Goal: Check status: Check status

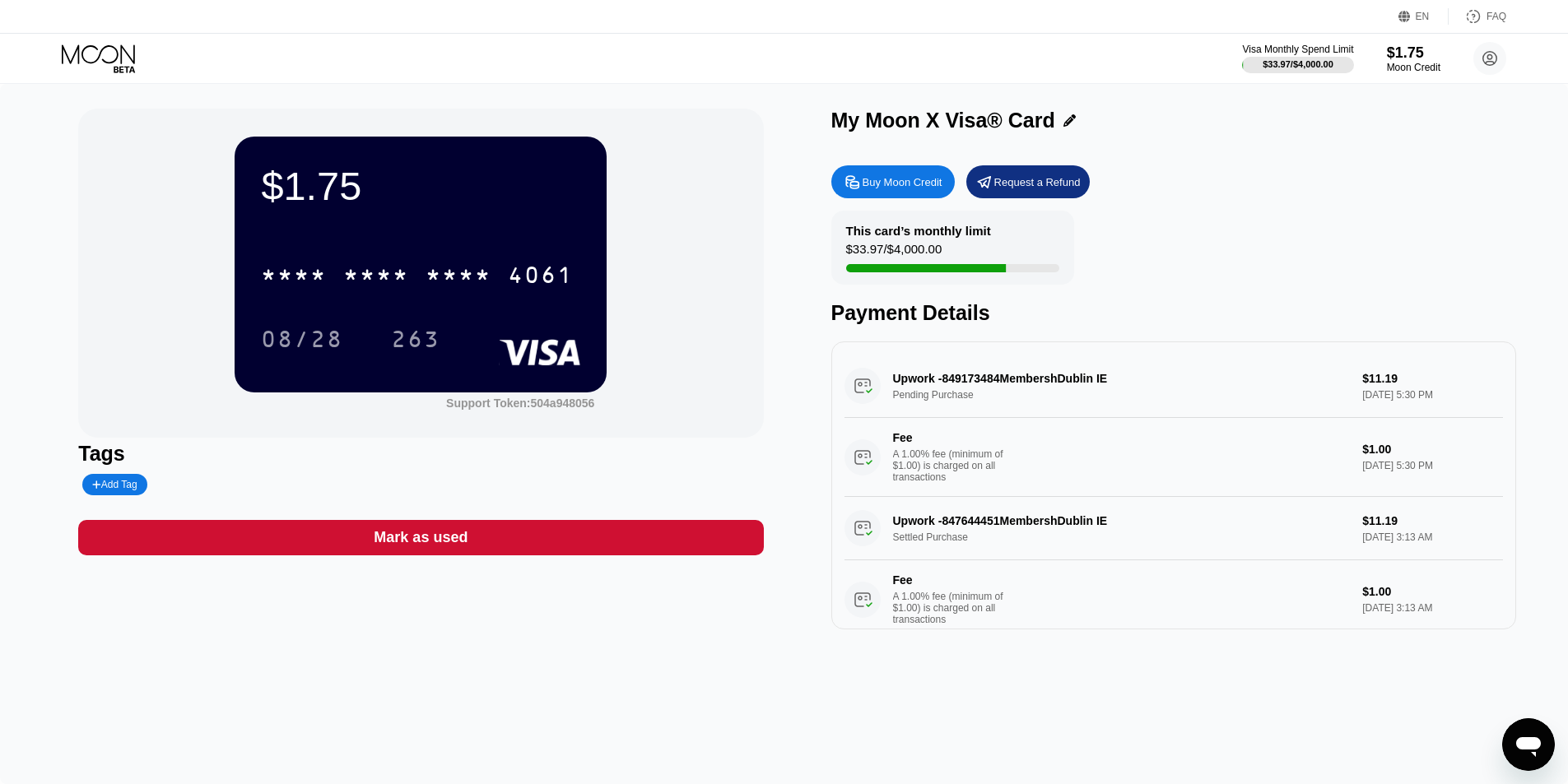
click at [643, 216] on div "$1.75 * * * * * * * * * * * * 4061 08/28 263 Support Token: 504a948056" at bounding box center [420, 273] width 685 height 329
click at [655, 210] on div "$1.75 * * * * * * * * * * * * 4061 08/28 263 Support Token: 504a948056" at bounding box center [420, 273] width 685 height 329
click at [926, 234] on div "This card’s monthly limit" at bounding box center [918, 230] width 145 height 14
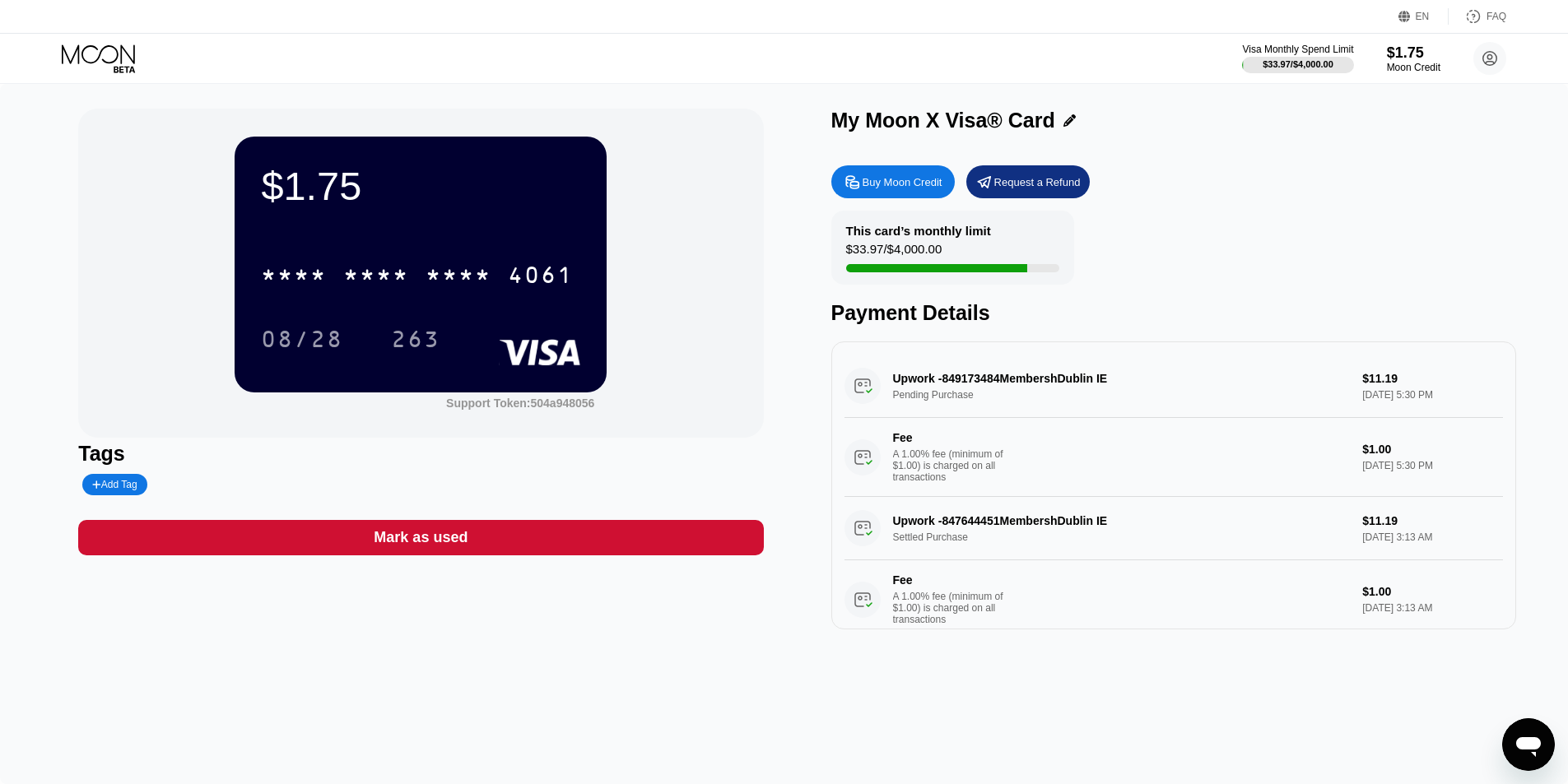
click at [896, 252] on div "$33.97 / $4,000.00" at bounding box center [894, 252] width 96 height 22
click at [874, 261] on div "$33.97 / $4,000.00" at bounding box center [894, 252] width 96 height 22
click at [1036, 385] on div "Upwork -849173484MembershDublin IE Pending Purchase $11.19 Sep 23, 2025 5:30 PM…" at bounding box center [1174, 425] width 659 height 143
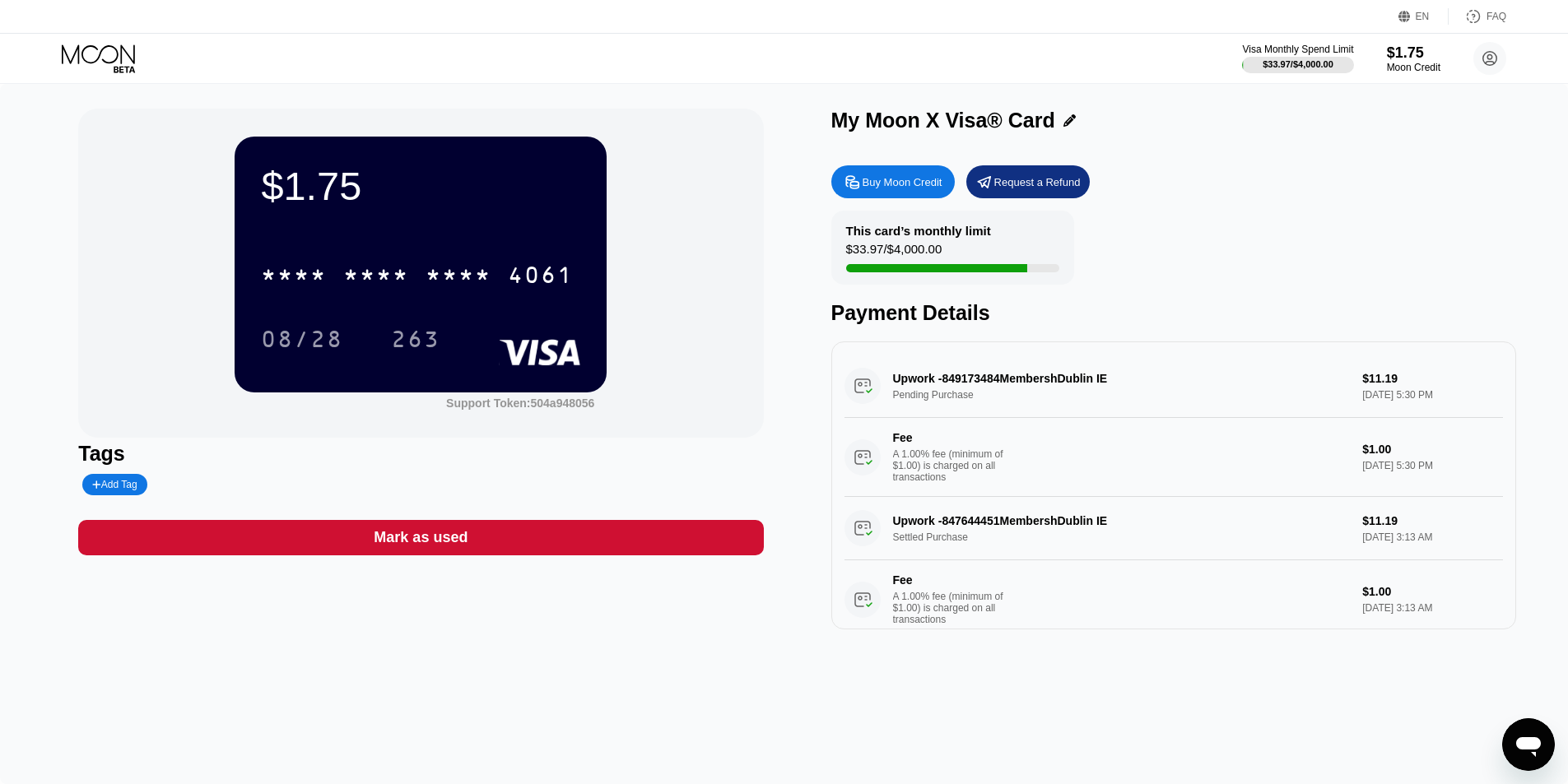
click at [1036, 385] on div "Upwork -849173484MembershDublin IE Pending Purchase $11.19 Sep 23, 2025 5:30 PM…" at bounding box center [1174, 425] width 659 height 143
drag, startPoint x: 1007, startPoint y: 394, endPoint x: 958, endPoint y: 401, distance: 49.5
click at [963, 401] on div "Upwork -849173484MembershDublin IE Pending Purchase $11.19 Sep 23, 2025 5:30 PM…" at bounding box center [1174, 425] width 659 height 143
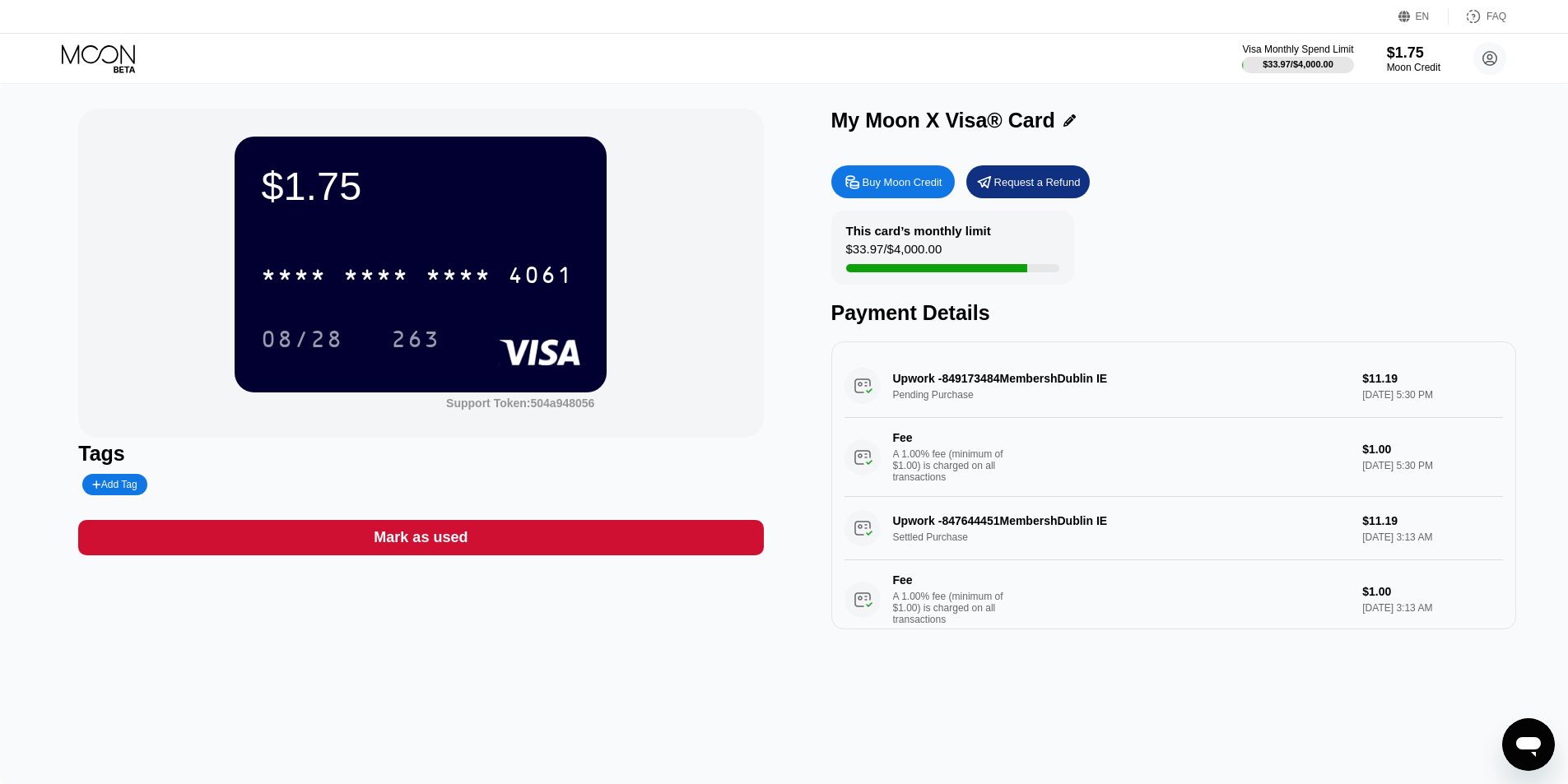
click at [777, 420] on div "$1.75 * * * * * * * * * * * * 4061 08/28 263 Support Token: 504a948056 Tags Add…" at bounding box center [784, 369] width 1411 height 521
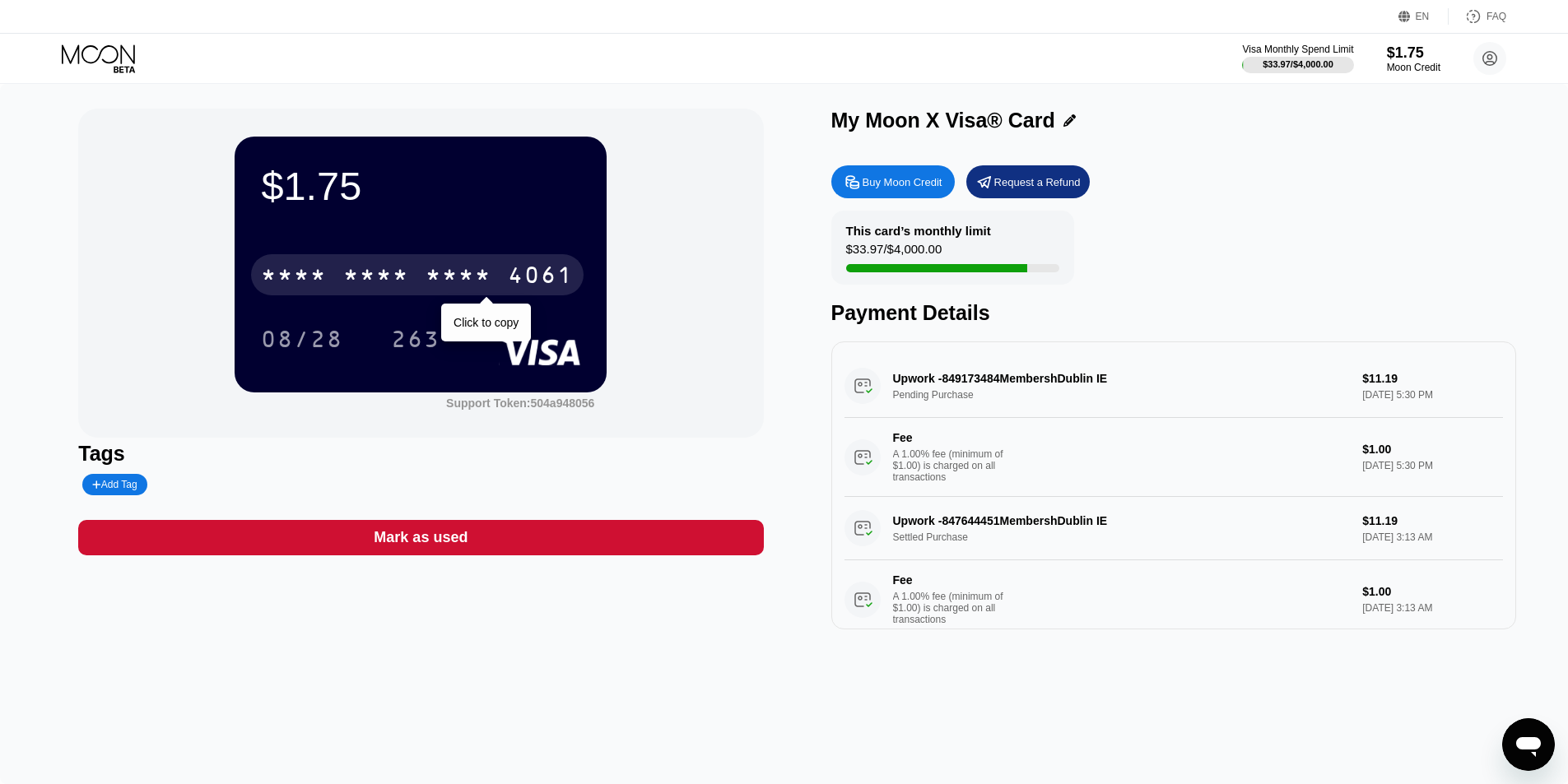
click at [443, 259] on div "* * * * * * * * * * * * 4061" at bounding box center [416, 274] width 332 height 41
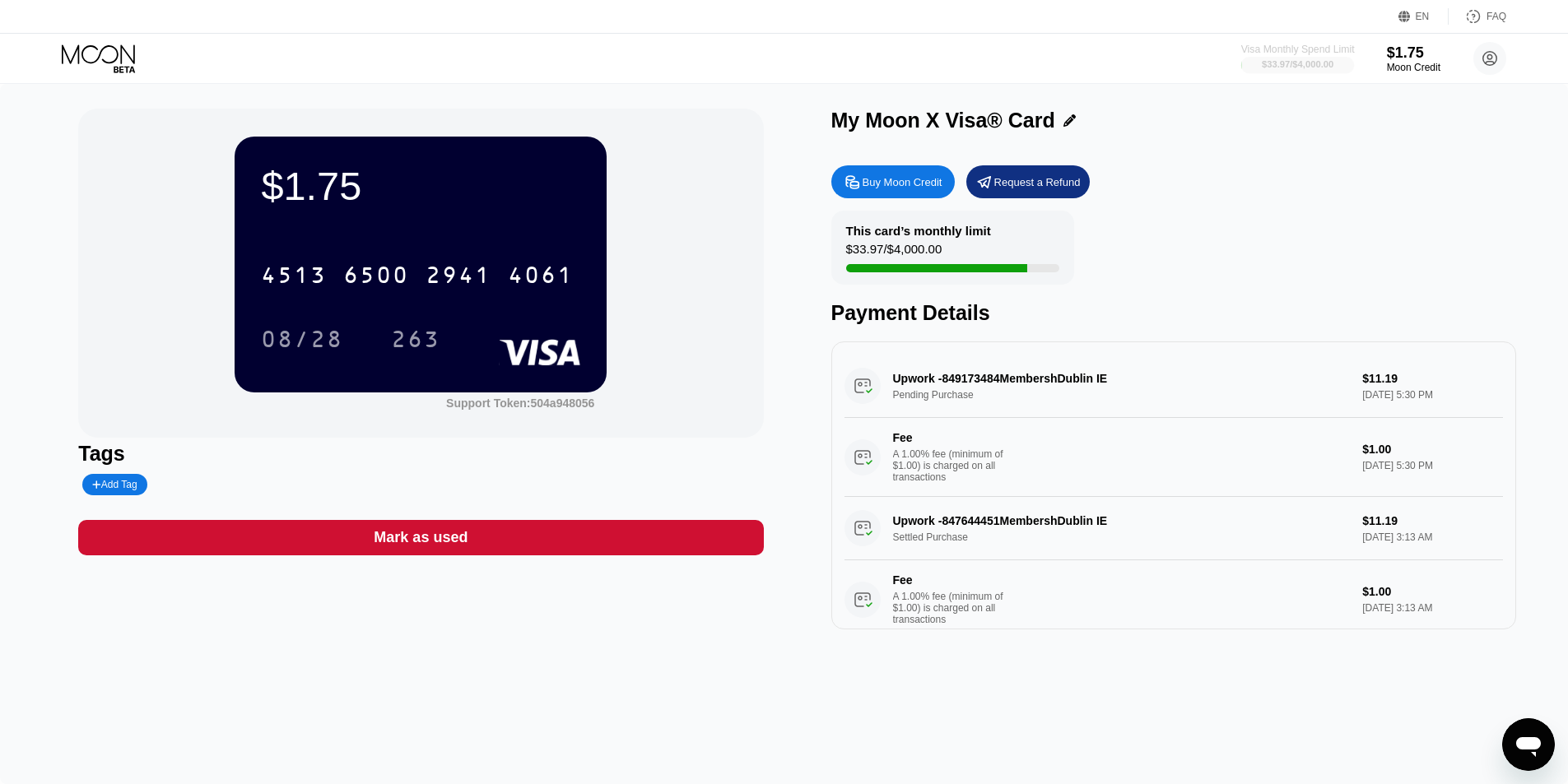
click at [1294, 73] on div at bounding box center [1298, 65] width 114 height 16
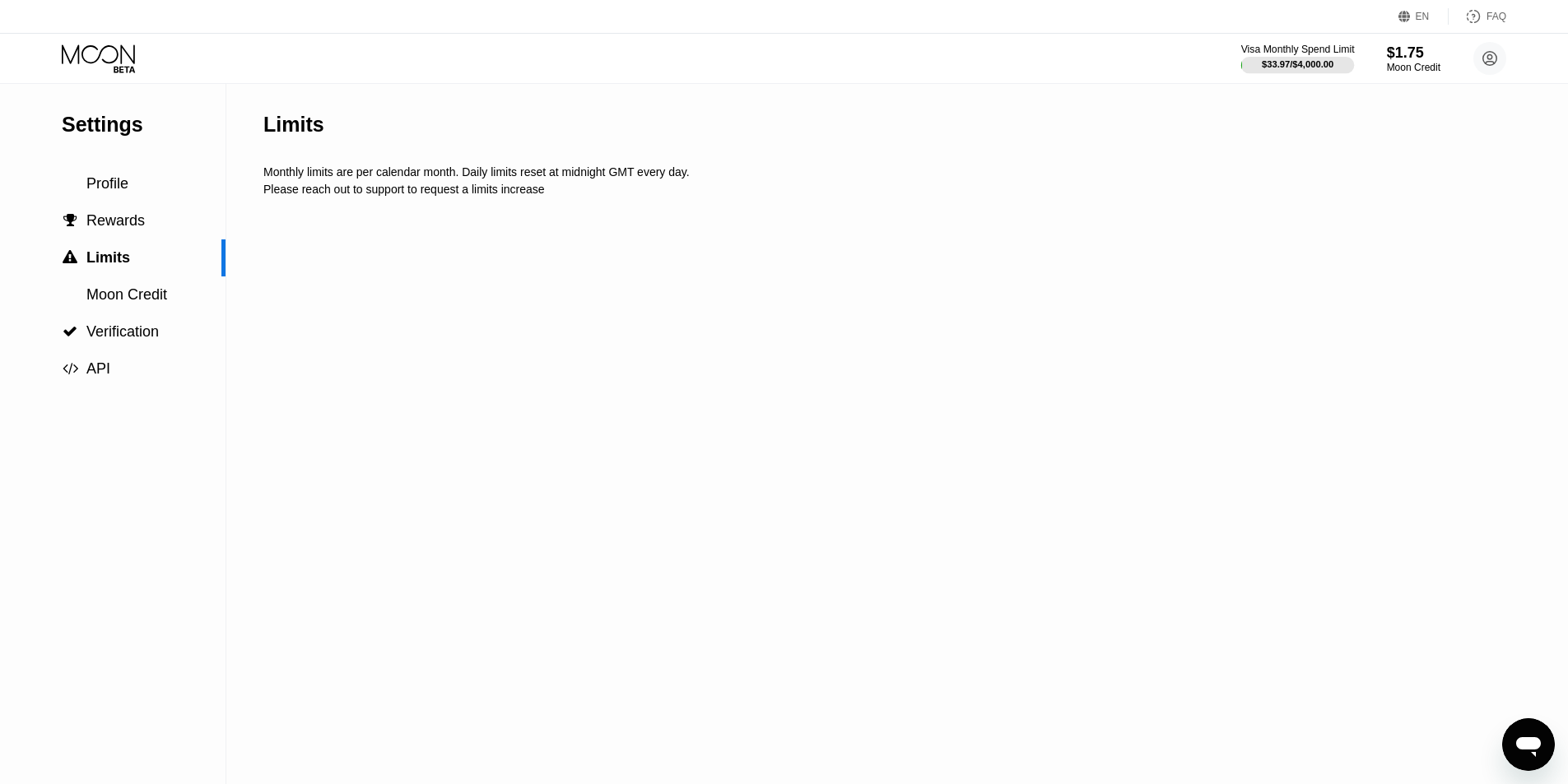
click at [1307, 64] on div "$33.97 / $4,000.00" at bounding box center [1298, 64] width 72 height 10
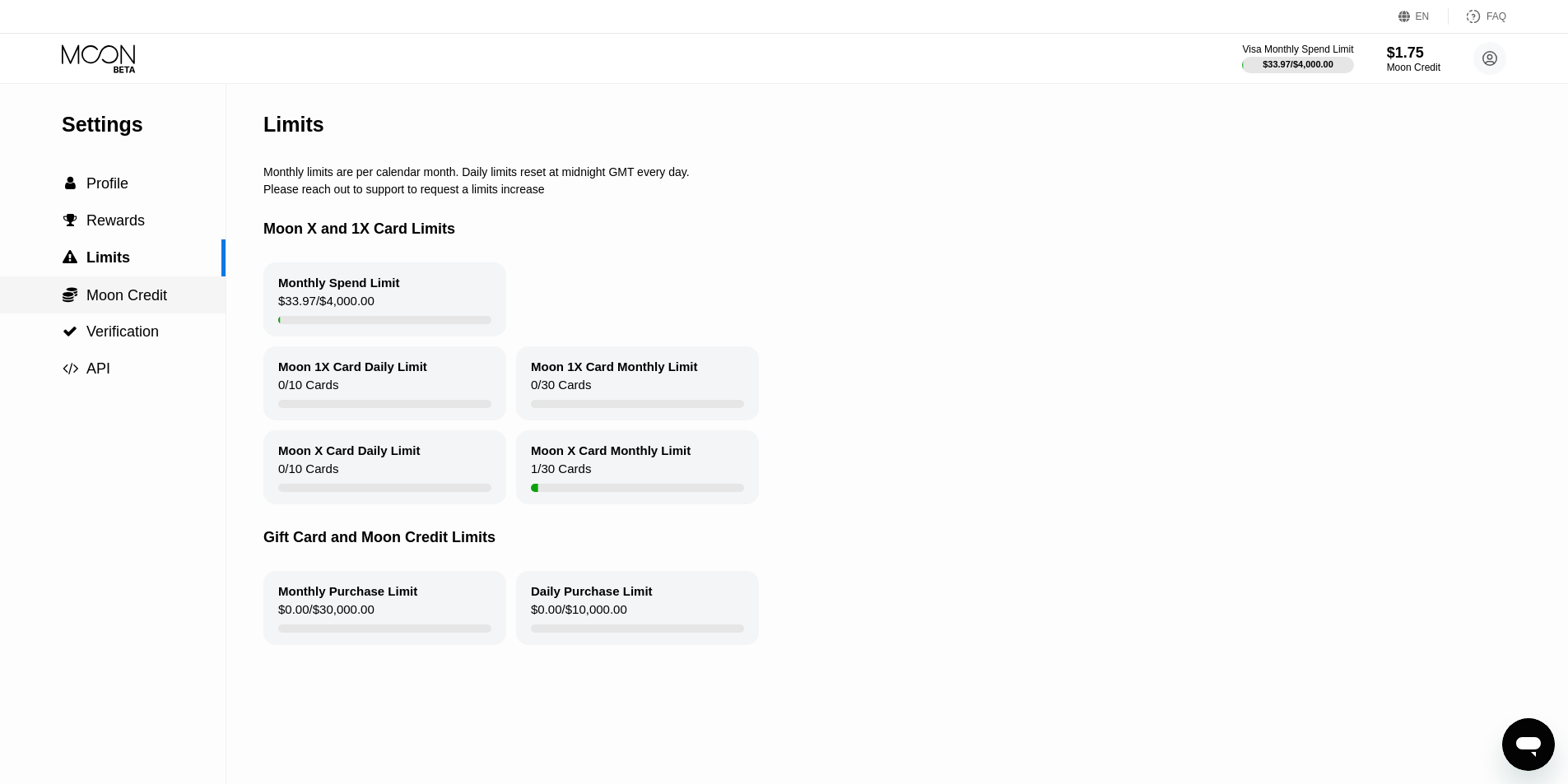
click at [148, 297] on span "Moon Credit" at bounding box center [127, 295] width 81 height 16
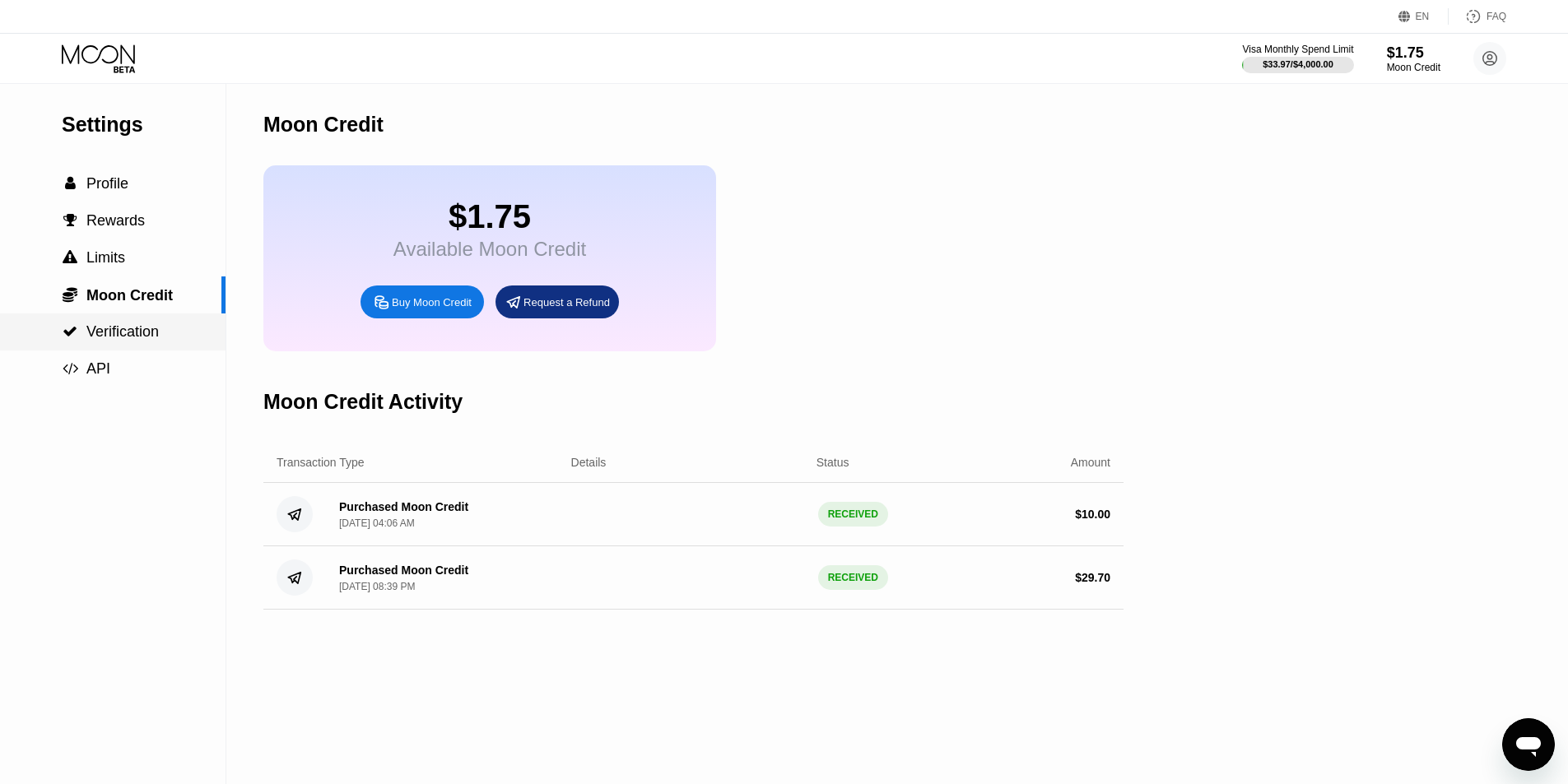
click at [135, 330] on span "Verification" at bounding box center [123, 331] width 73 height 16
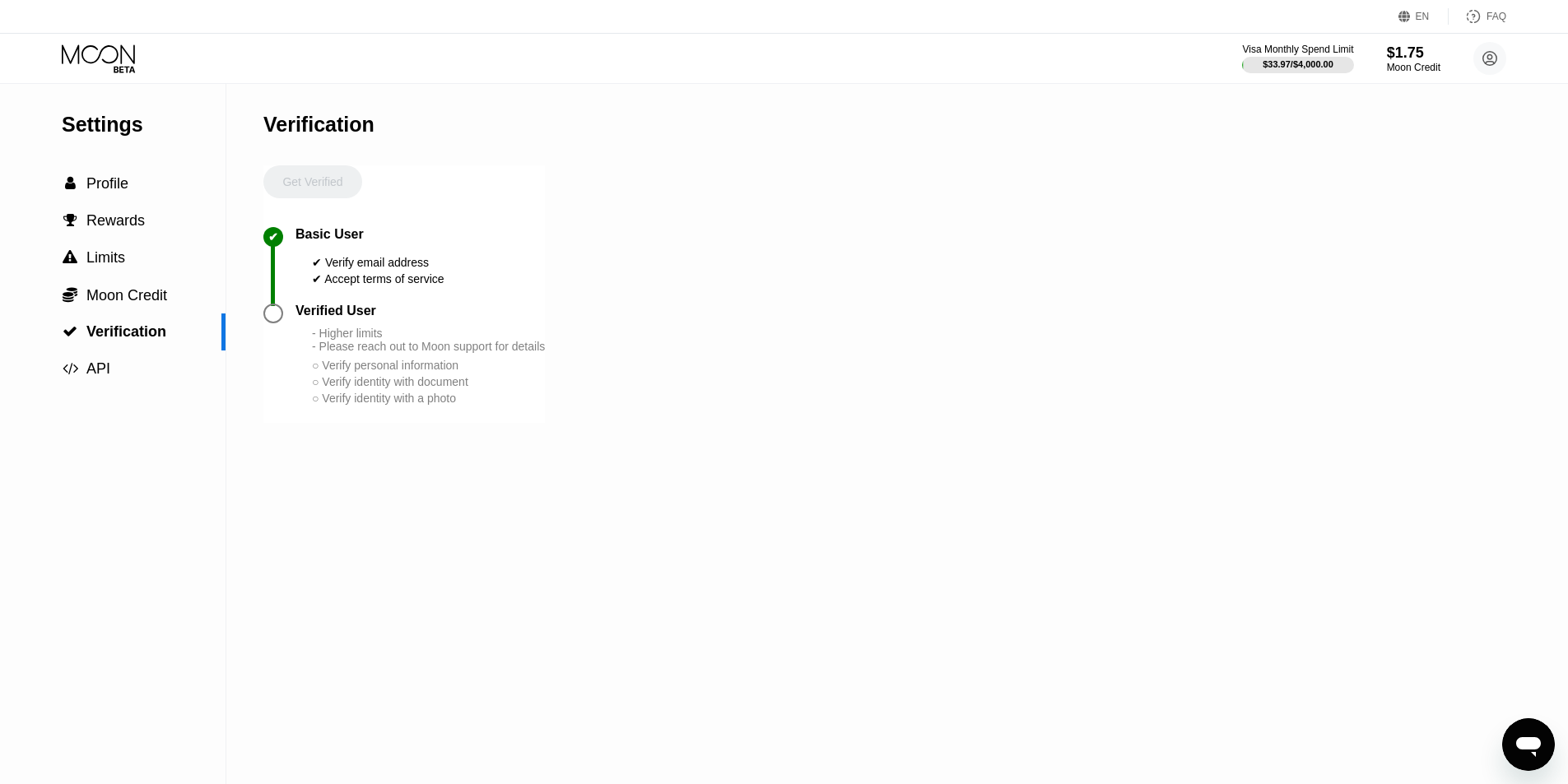
click at [318, 318] on div "Verified User" at bounding box center [335, 310] width 81 height 15
click at [120, 290] on span "Moon Credit" at bounding box center [127, 295] width 81 height 16
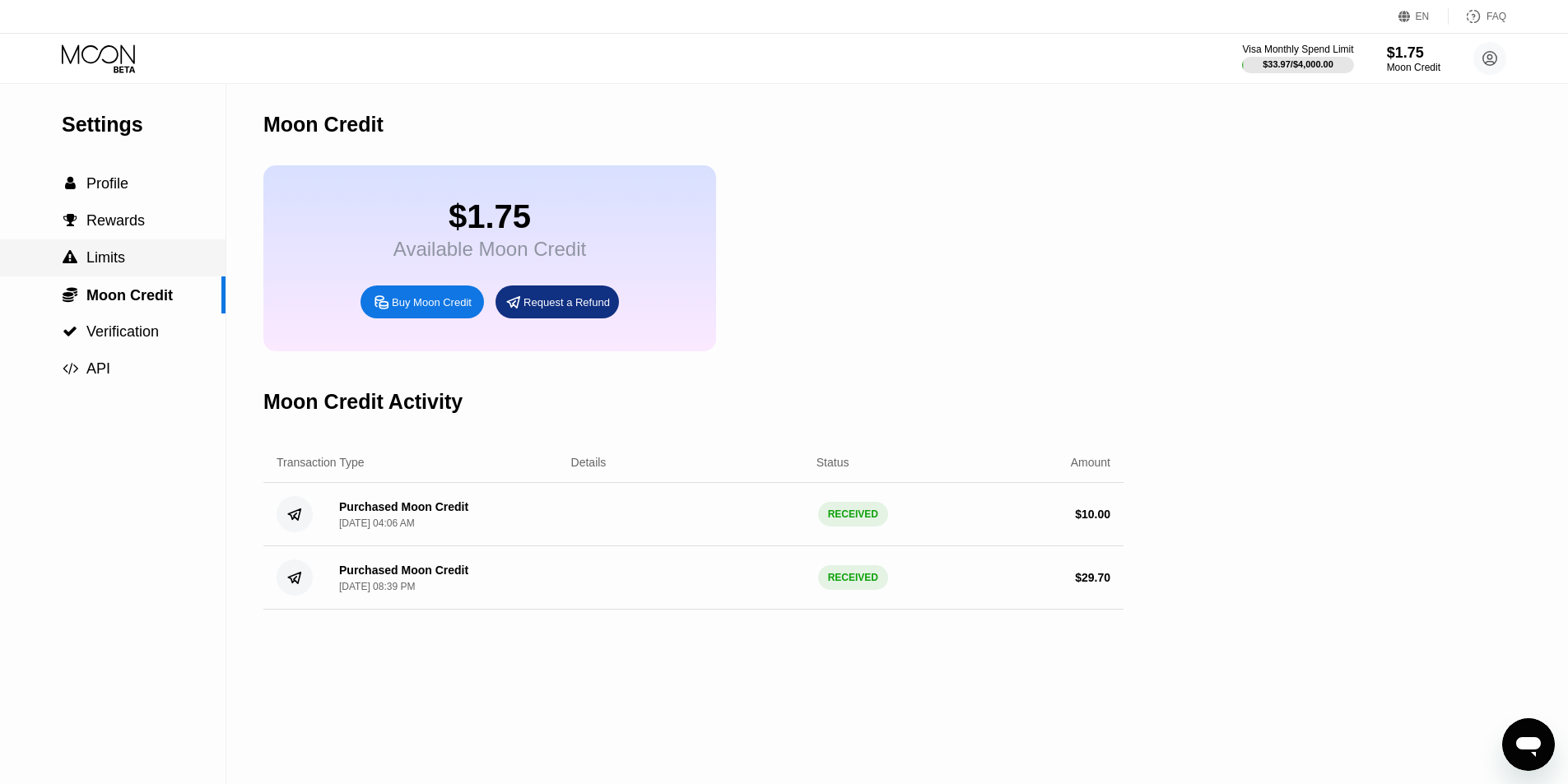
click at [135, 250] on div " Limits" at bounding box center [113, 257] width 226 height 37
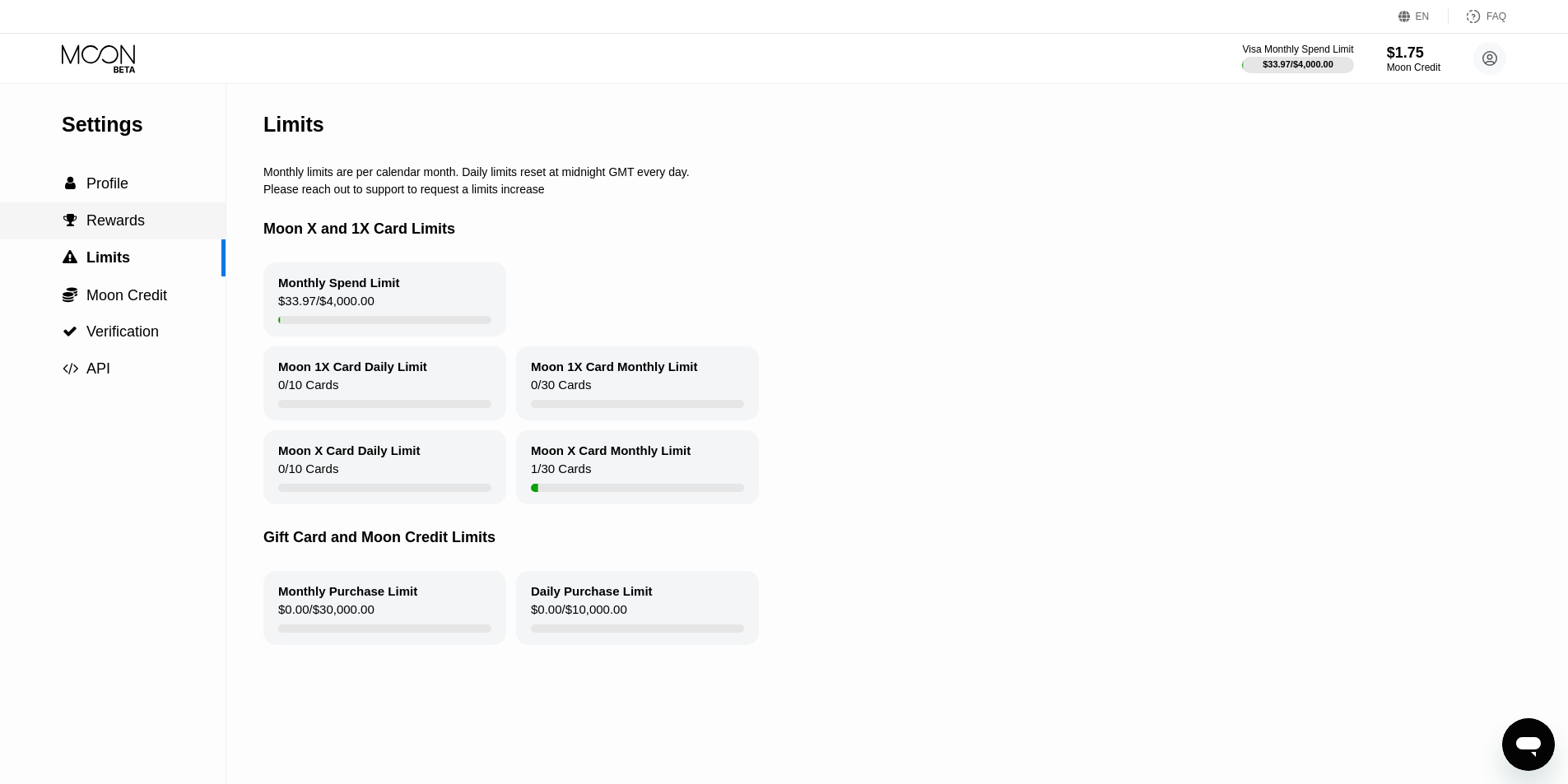
click at [142, 222] on div " Rewards" at bounding box center [113, 220] width 226 height 17
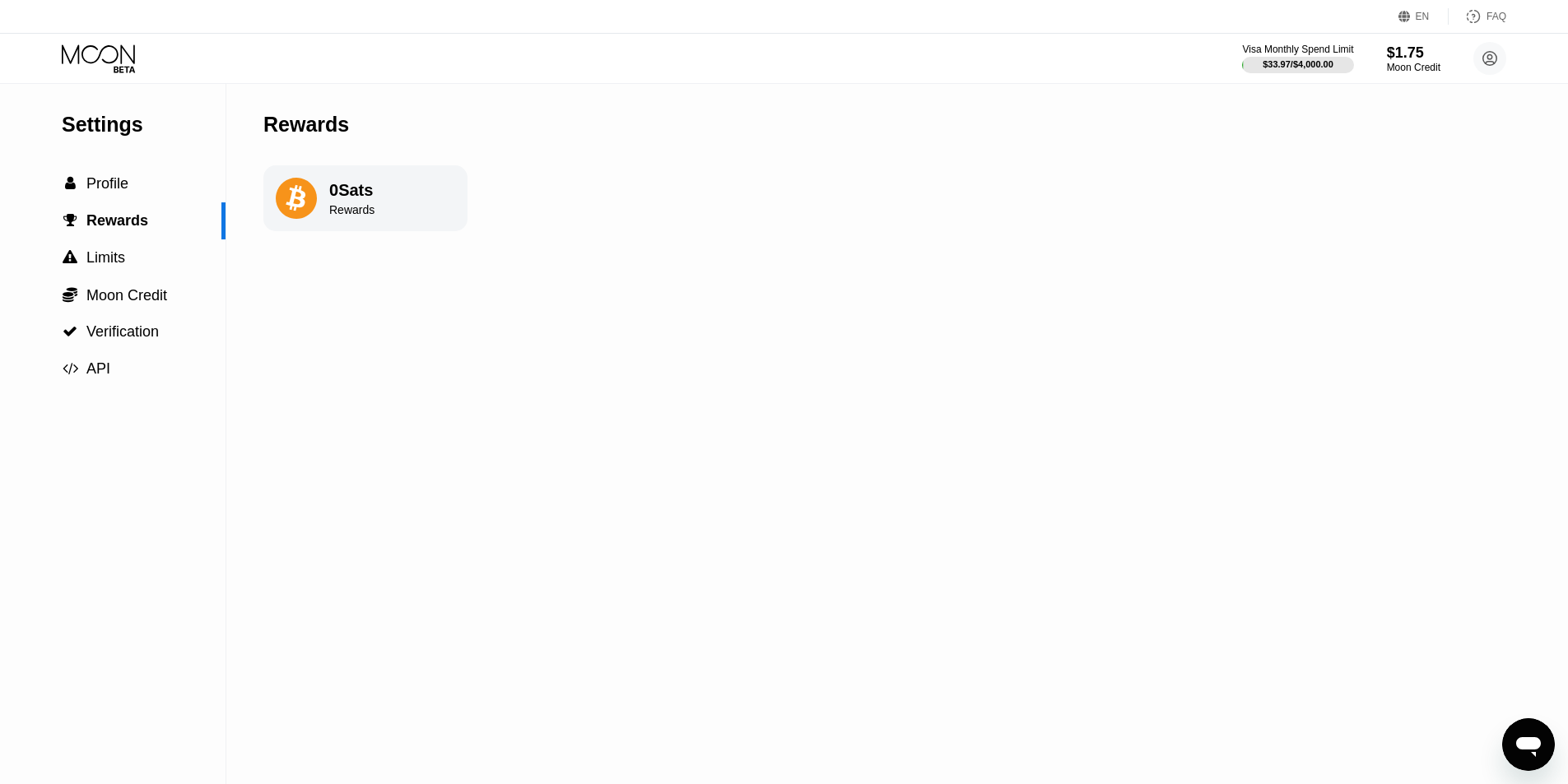
click at [149, 161] on div "Settings  Profile  Rewards  Limits  Moon Credit  Verification  API" at bounding box center [113, 235] width 226 height 303
click at [140, 176] on div " Profile" at bounding box center [113, 184] width 226 height 37
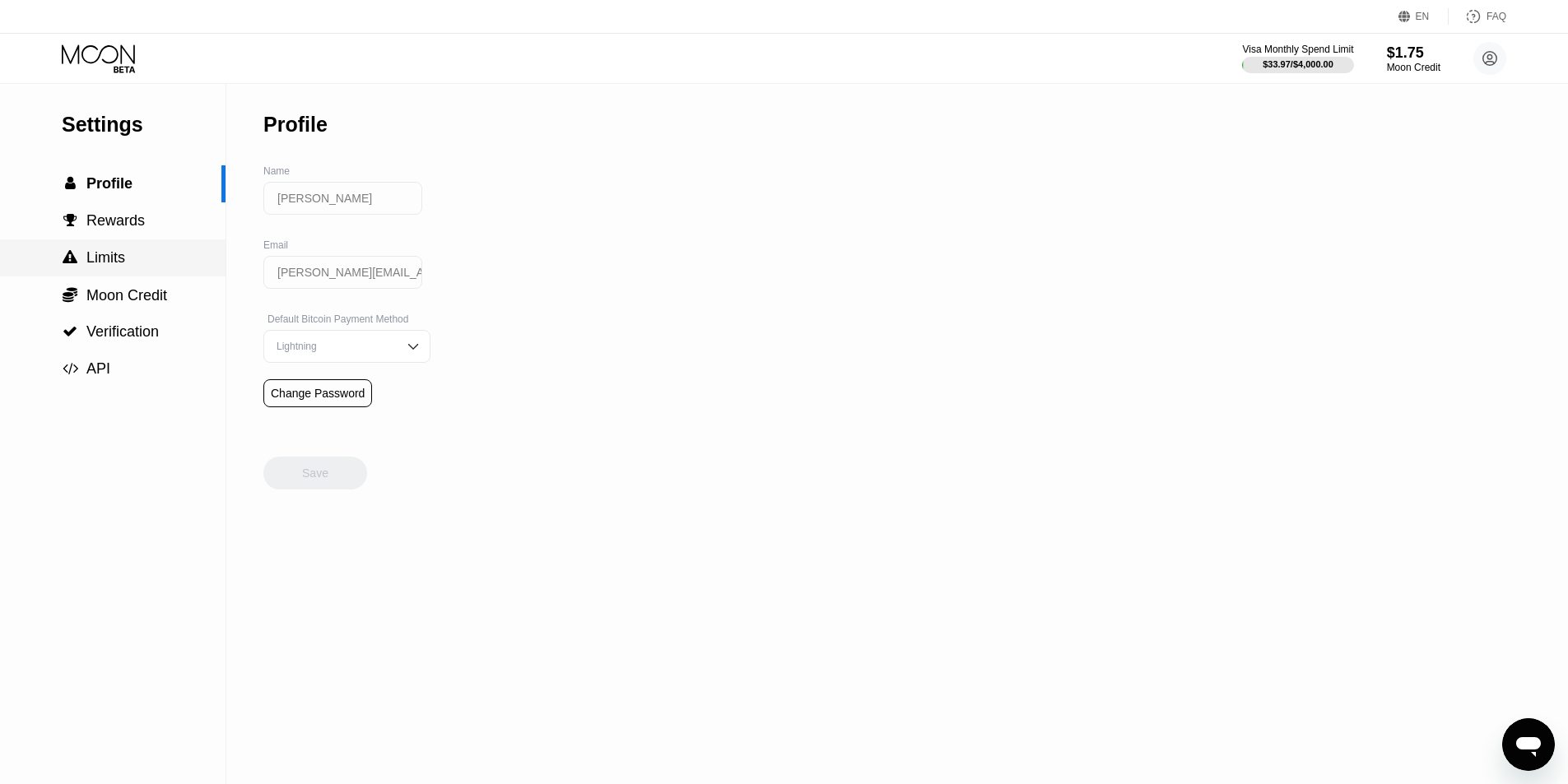
click at [102, 265] on span "Limits" at bounding box center [106, 257] width 39 height 16
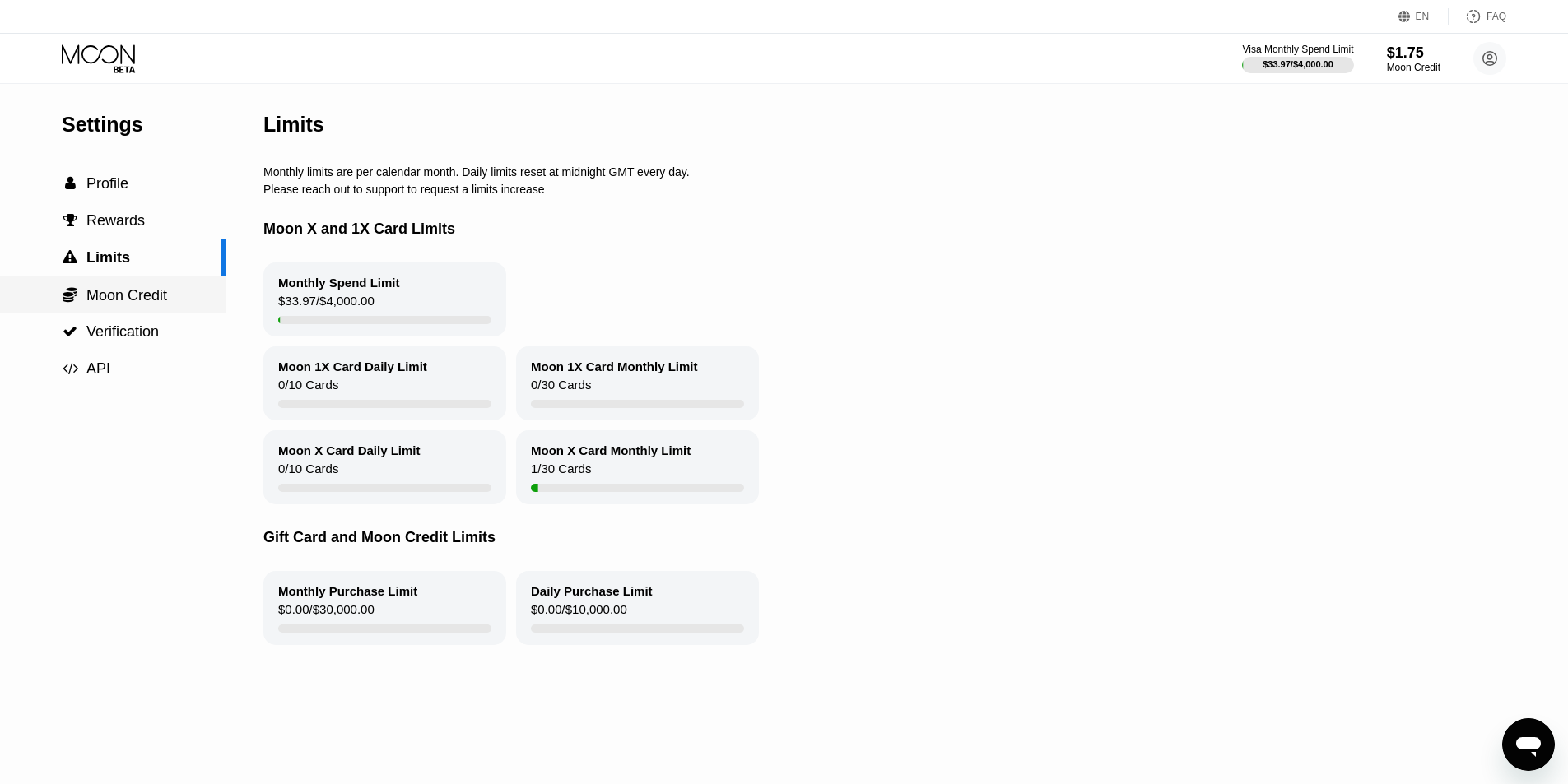
click at [90, 302] on span "Moon Credit" at bounding box center [127, 295] width 81 height 16
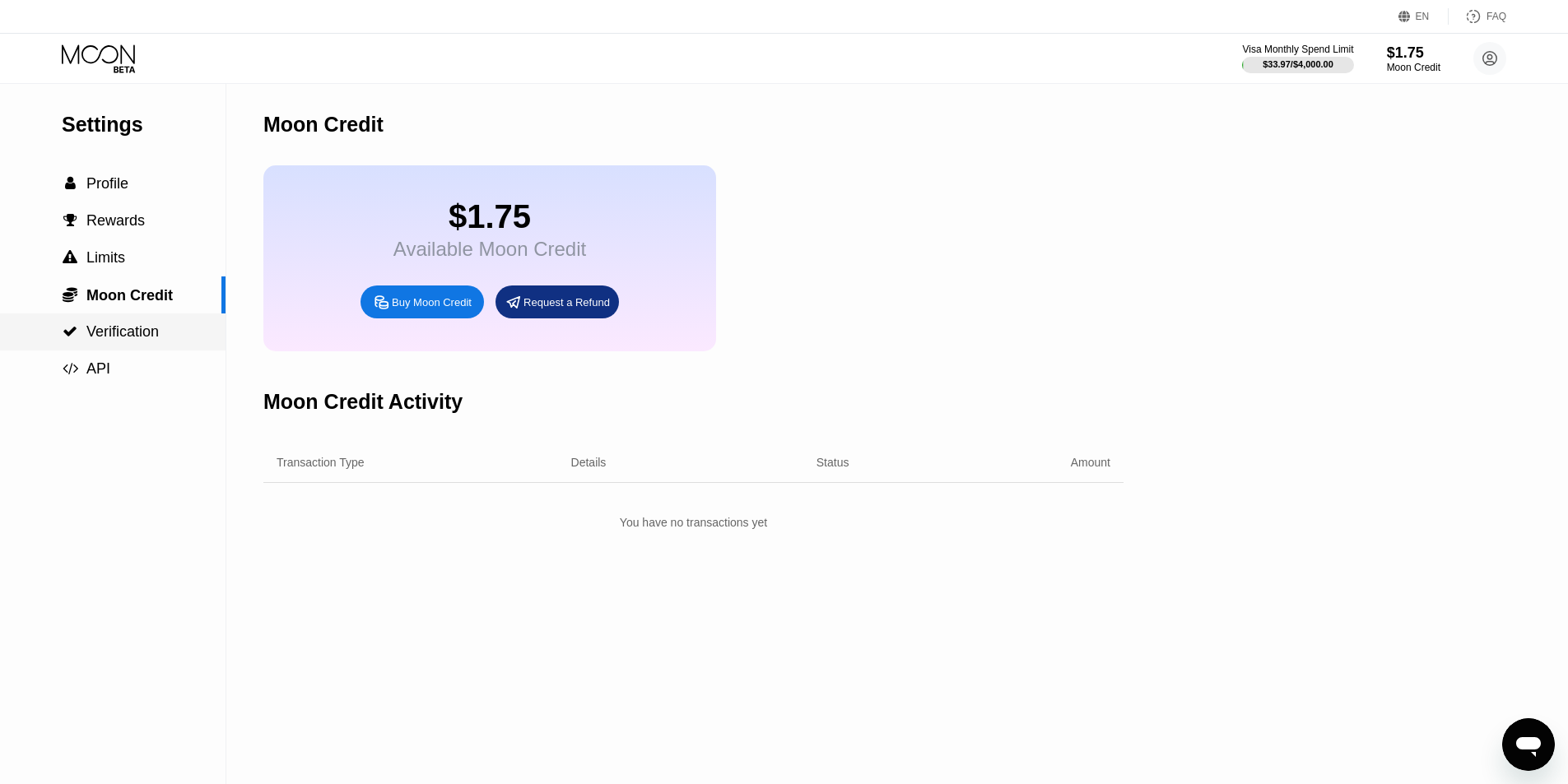
click at [82, 340] on div " Verification" at bounding box center [110, 331] width 97 height 17
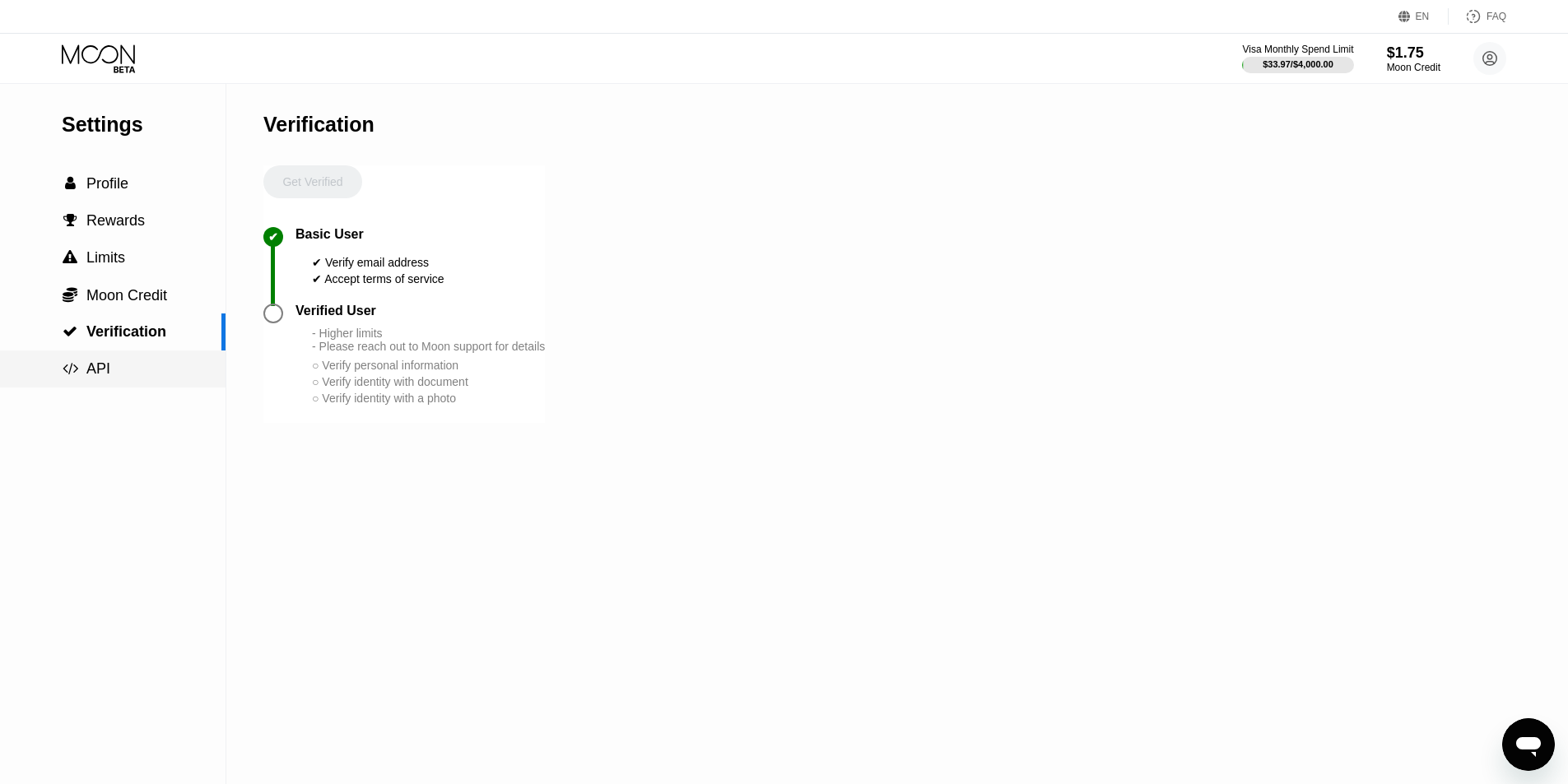
click at [82, 375] on div " API" at bounding box center [86, 368] width 49 height 17
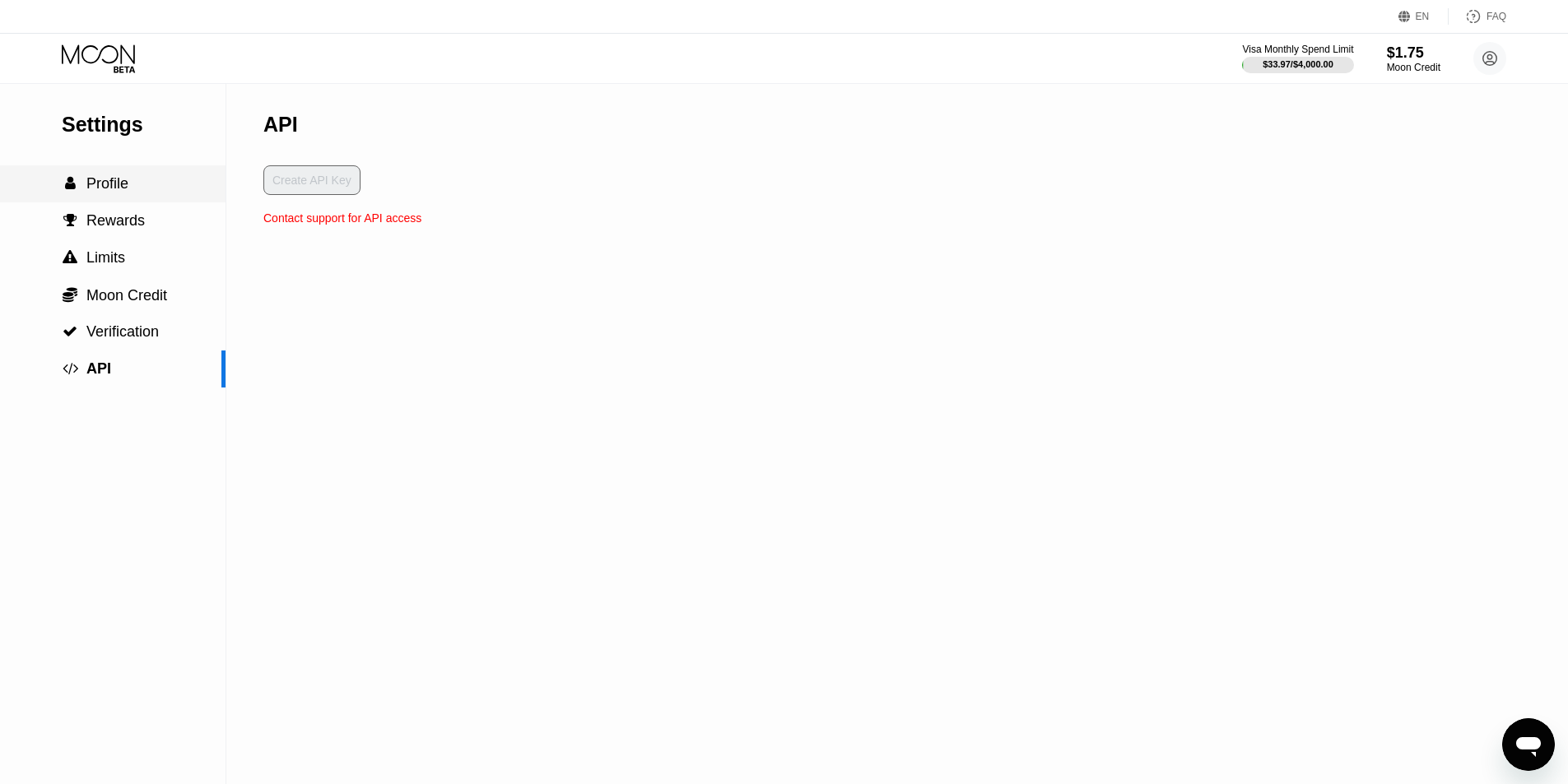
click at [106, 180] on span "Profile" at bounding box center [108, 184] width 42 height 16
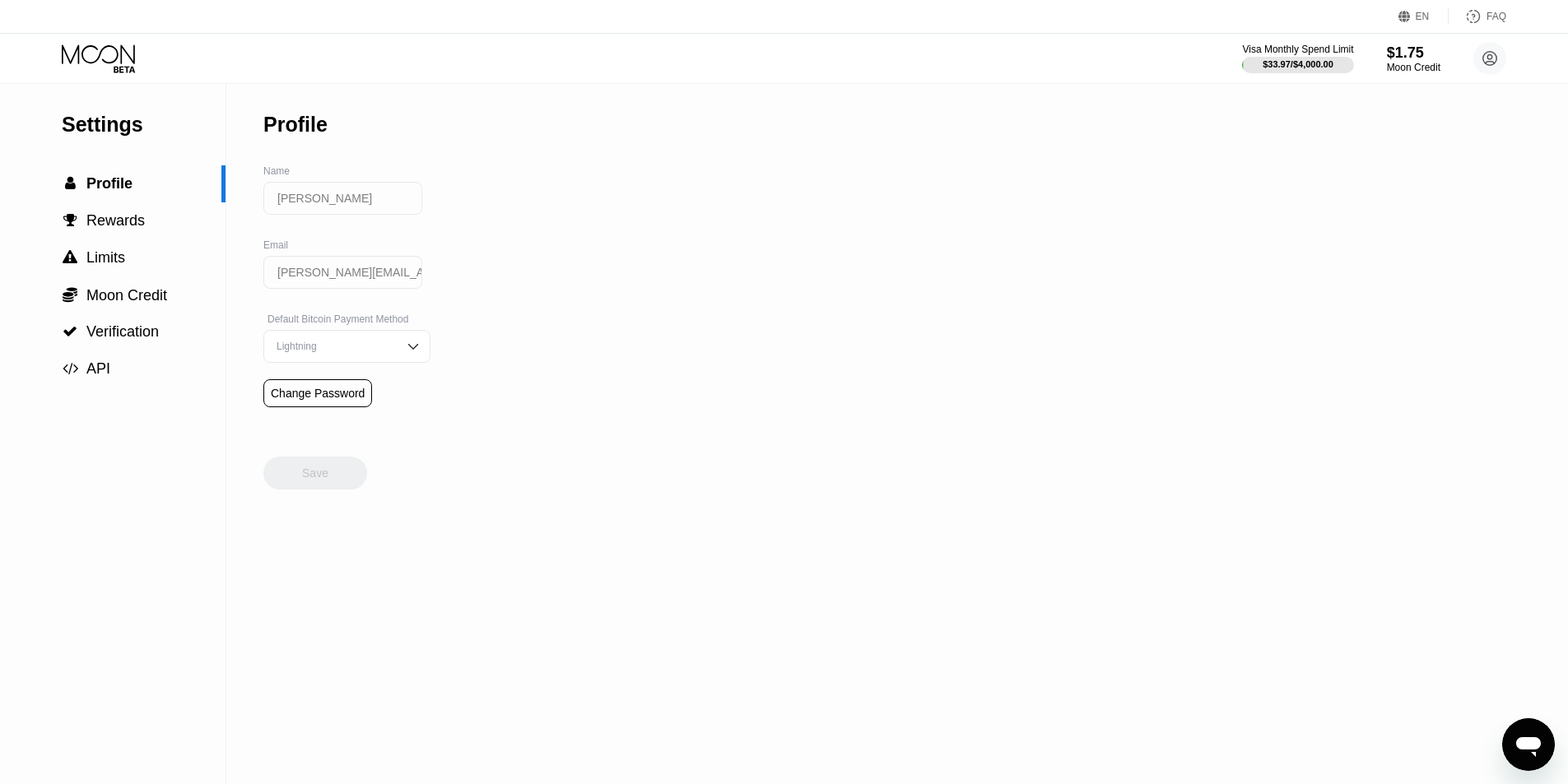
click at [93, 96] on div "Settings  Profile  Rewards  Limits  Moon Credit  Verification  API" at bounding box center [113, 235] width 226 height 303
click at [107, 175] on div " Profile" at bounding box center [113, 184] width 226 height 37
click at [114, 143] on div "Settings  Profile  Rewards  Limits  Moon Credit  Verification  API" at bounding box center [113, 235] width 226 height 303
click at [125, 55] on icon at bounding box center [100, 59] width 77 height 29
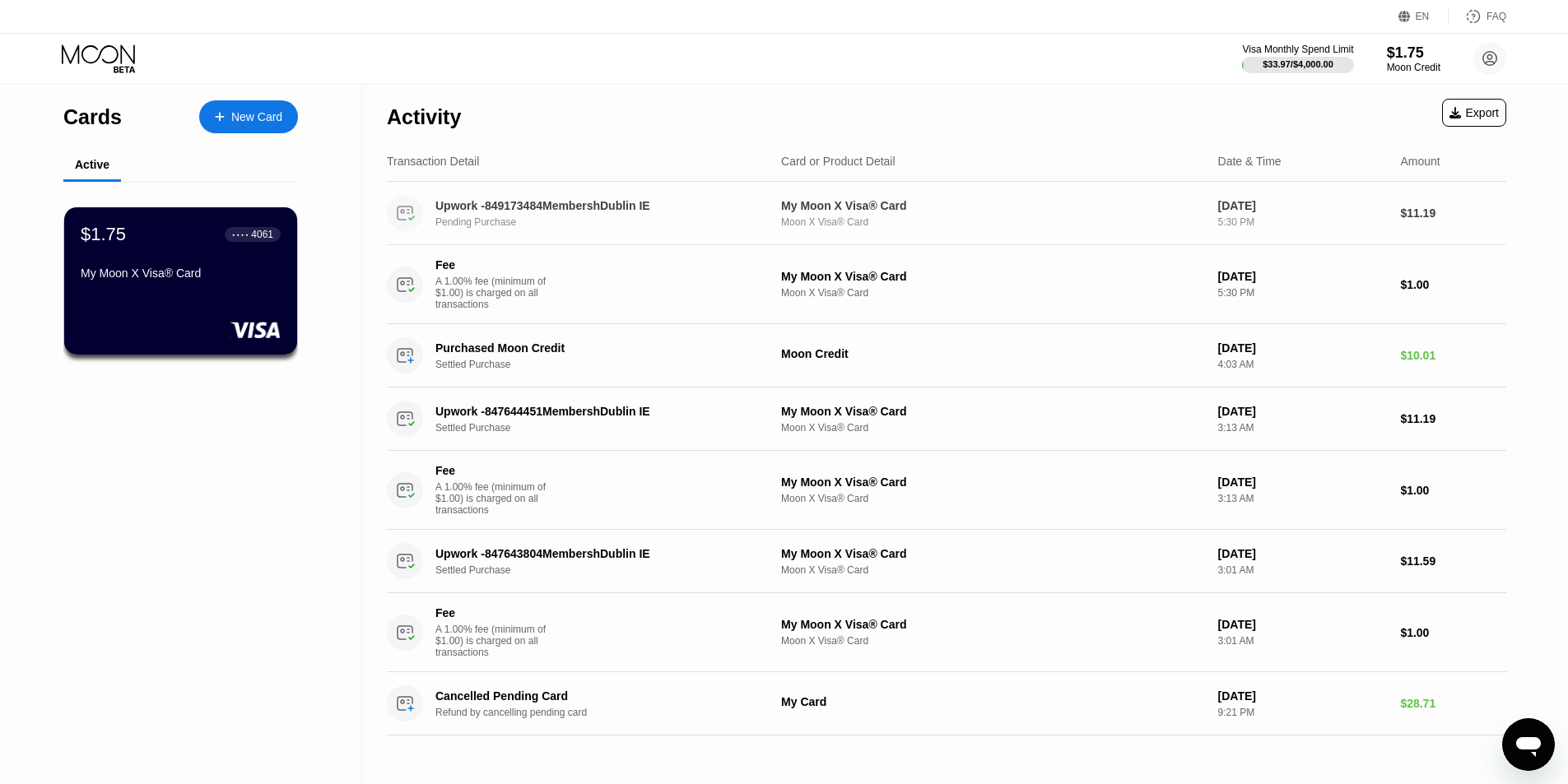
click at [603, 238] on div "Upwork -849173484MembershDublin IE Pending Purchase My Moon X Visa® Card Moon X…" at bounding box center [946, 212] width 1119 height 63
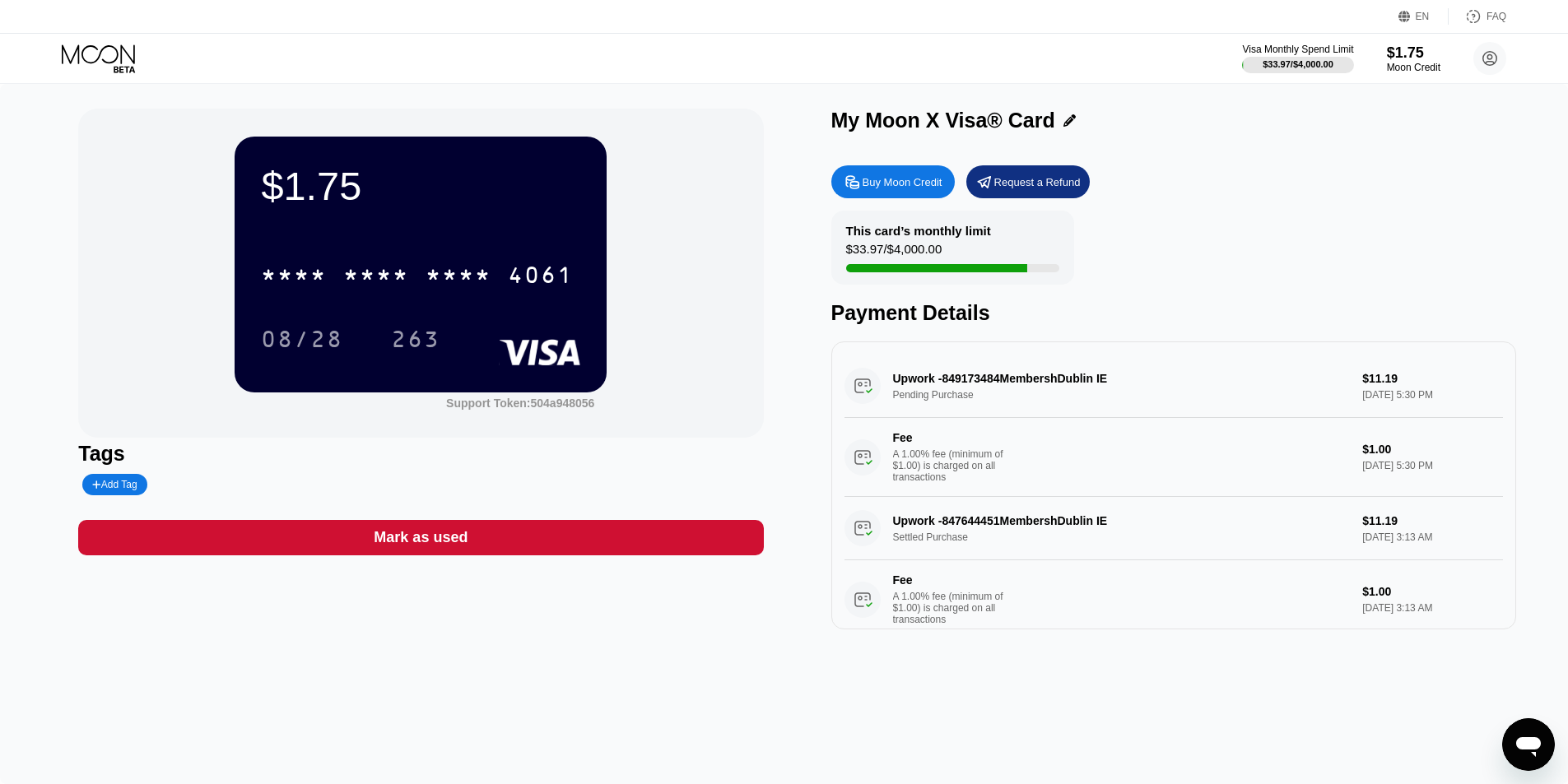
click at [649, 287] on div "$1.75 * * * * * * * * * * * * 4061 08/28 263 Support Token: 504a948056" at bounding box center [420, 273] width 685 height 329
